Goal: Task Accomplishment & Management: Use online tool/utility

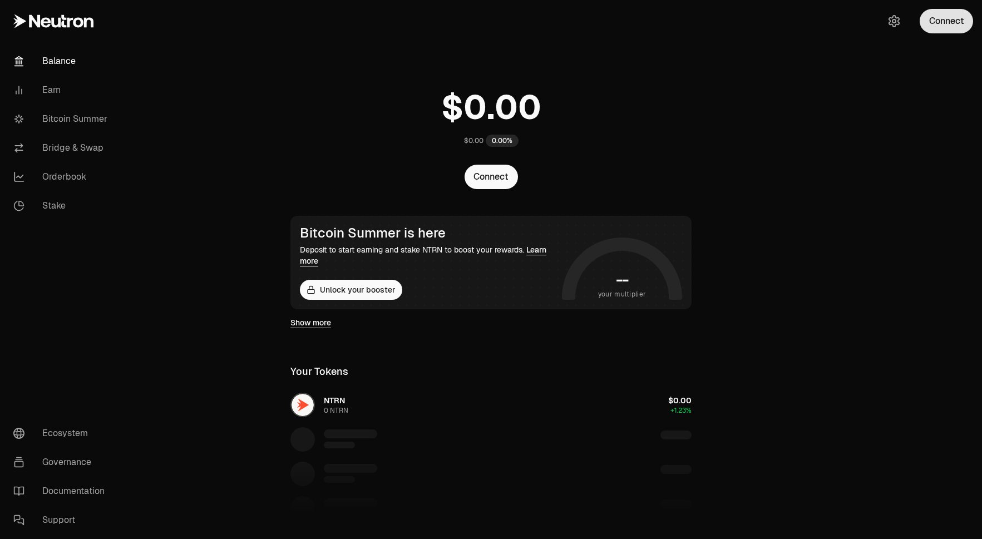
click at [945, 18] on button "Connect" at bounding box center [946, 21] width 53 height 24
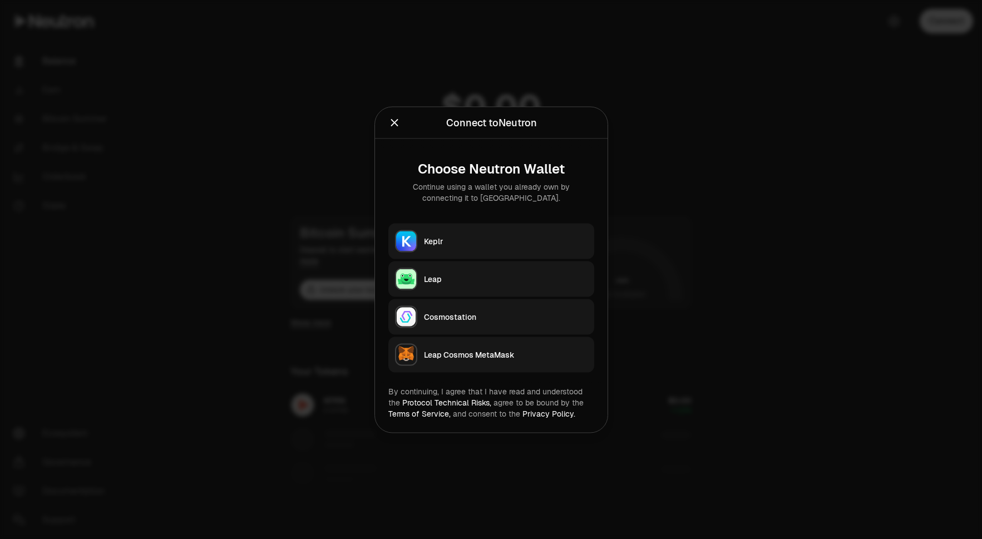
click at [456, 279] on div "Leap" at bounding box center [506, 278] width 164 height 11
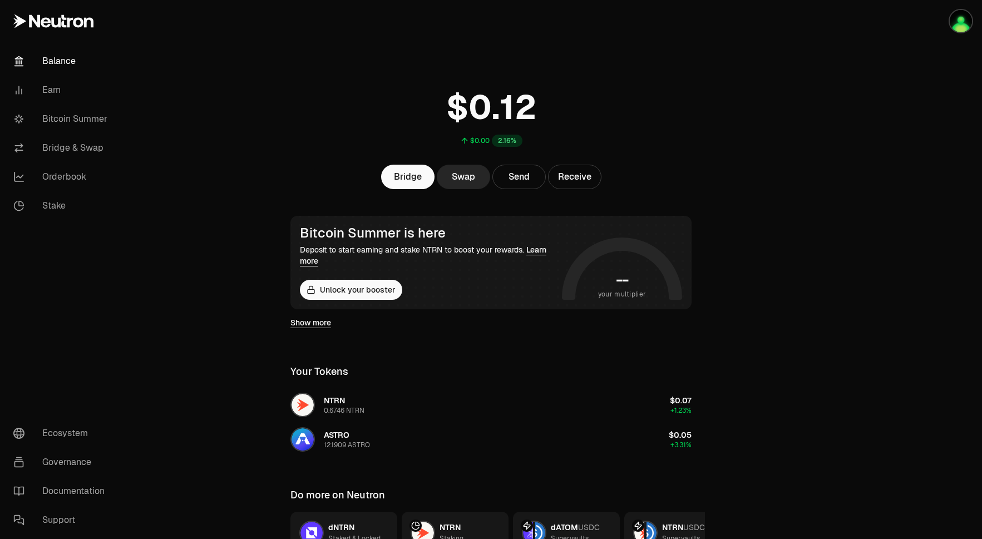
click at [313, 261] on link "Learn more" at bounding box center [423, 255] width 246 height 21
